Goal: Navigation & Orientation: Find specific page/section

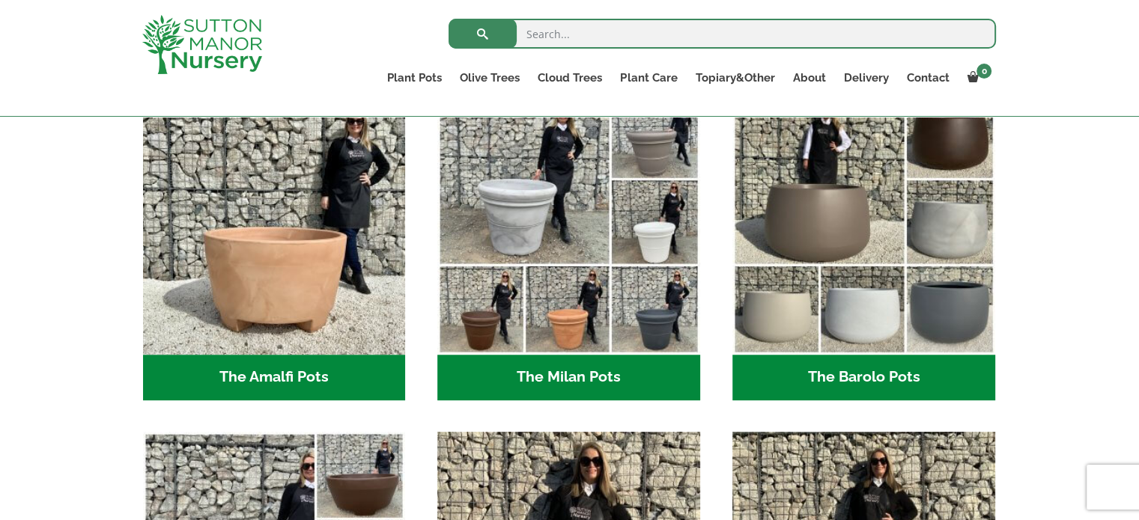
scroll to position [449, 0]
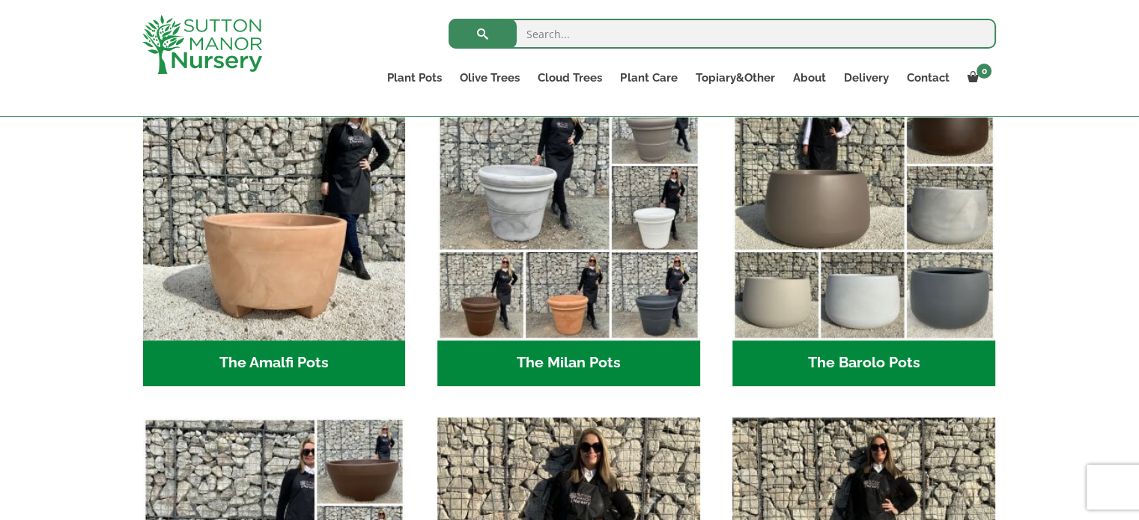
click at [600, 364] on h2 "The Milan Pots (35)" at bounding box center [568, 364] width 263 height 46
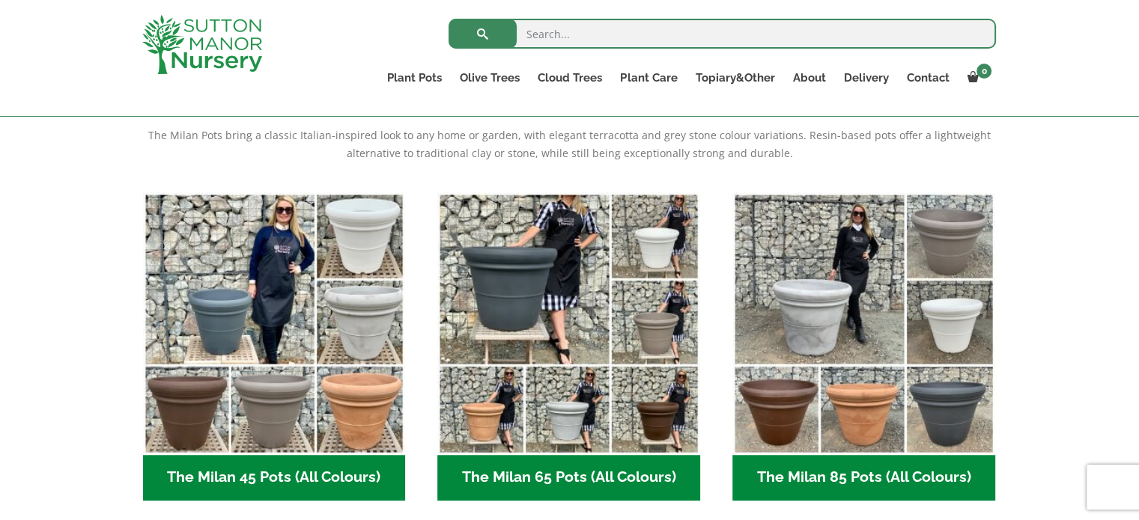
scroll to position [374, 0]
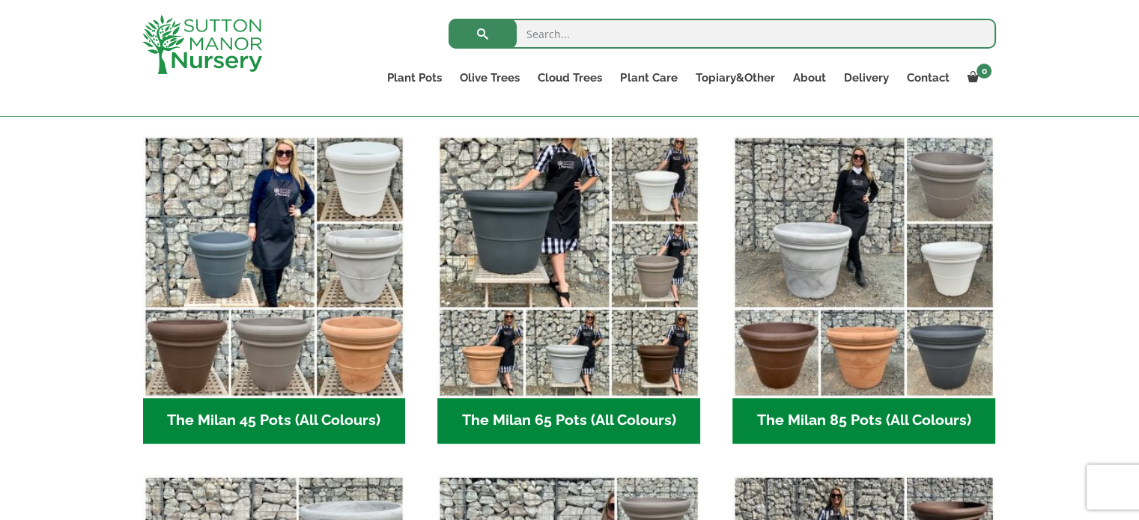
click at [338, 419] on h2 "The Milan 45 Pots (All Colours) (6)" at bounding box center [274, 421] width 263 height 46
